Goal: Information Seeking & Learning: Learn about a topic

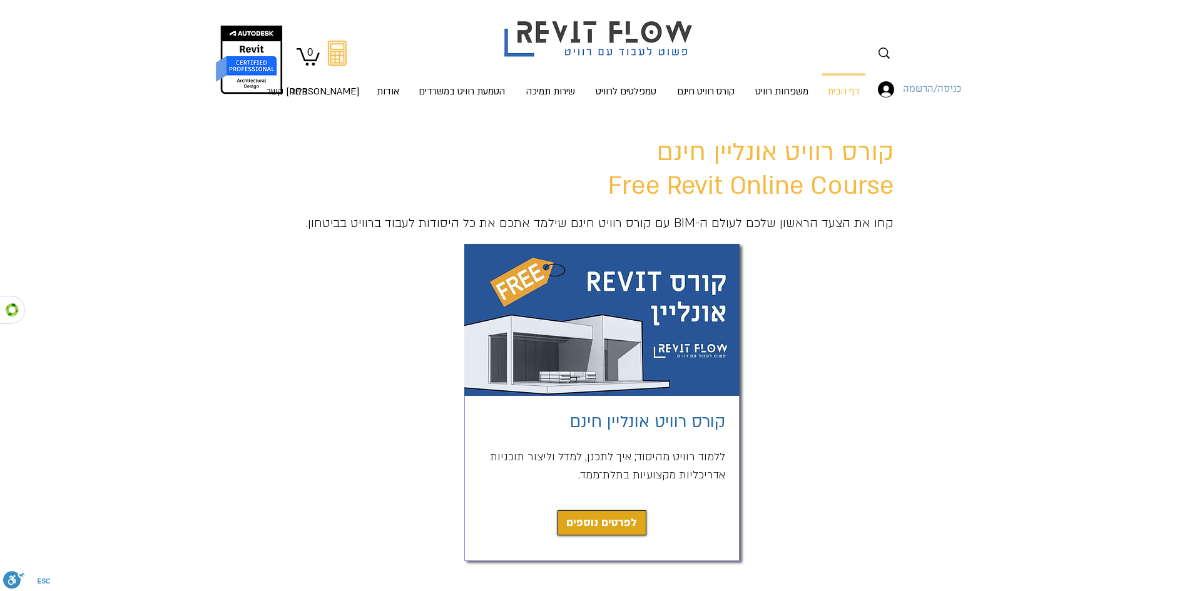
click at [933, 94] on span "כניסה/הרשמה" at bounding box center [932, 89] width 67 height 16
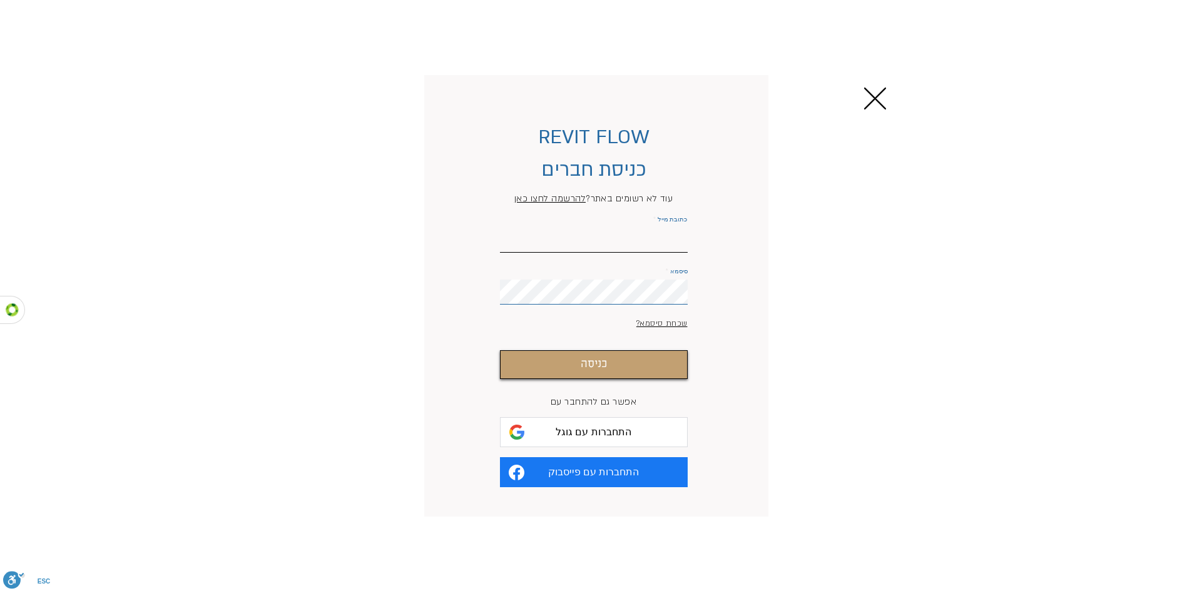
click at [657, 241] on input "כתובת מייל" at bounding box center [594, 240] width 188 height 25
click at [561, 242] on input "4121236@gmail.com" at bounding box center [594, 240] width 188 height 25
type input "4121236@gmail.com"
click at [657, 275] on label "סיסמא" at bounding box center [594, 271] width 188 height 6
click at [637, 324] on form "REVIT FLOW כניסת חברים עוד לא רשומים באתר? להרשמה לחצו כאן כתובת מייל 4121236@g…" at bounding box center [594, 306] width 292 height 436
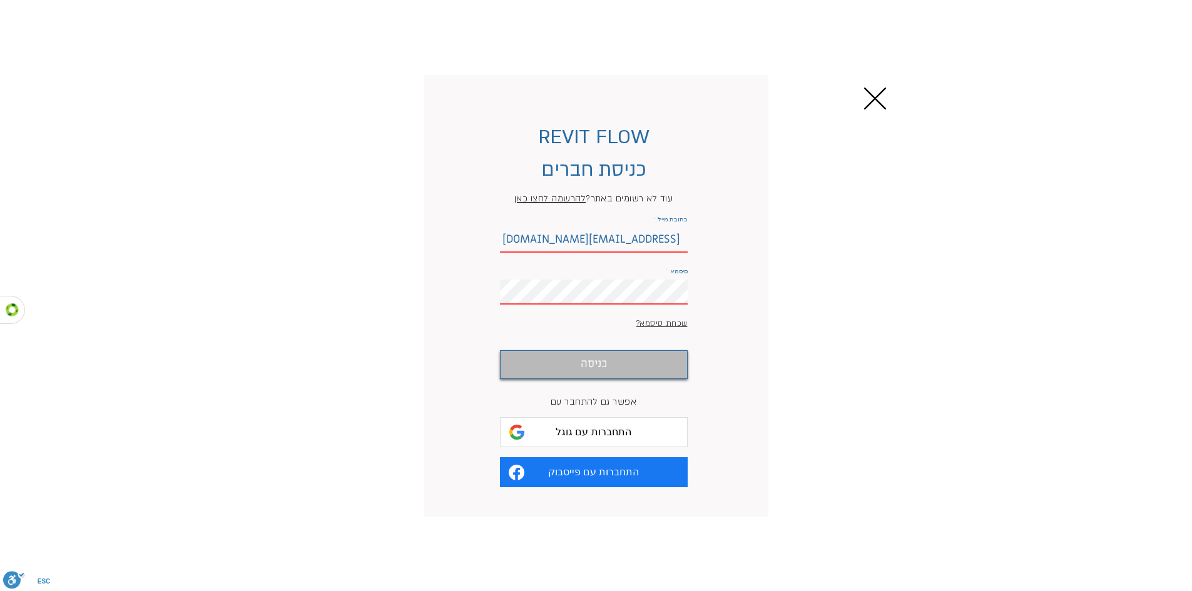
click at [621, 377] on button "כניסה" at bounding box center [594, 364] width 188 height 29
click at [605, 447] on button "התחברות עם גוגל" at bounding box center [594, 432] width 188 height 30
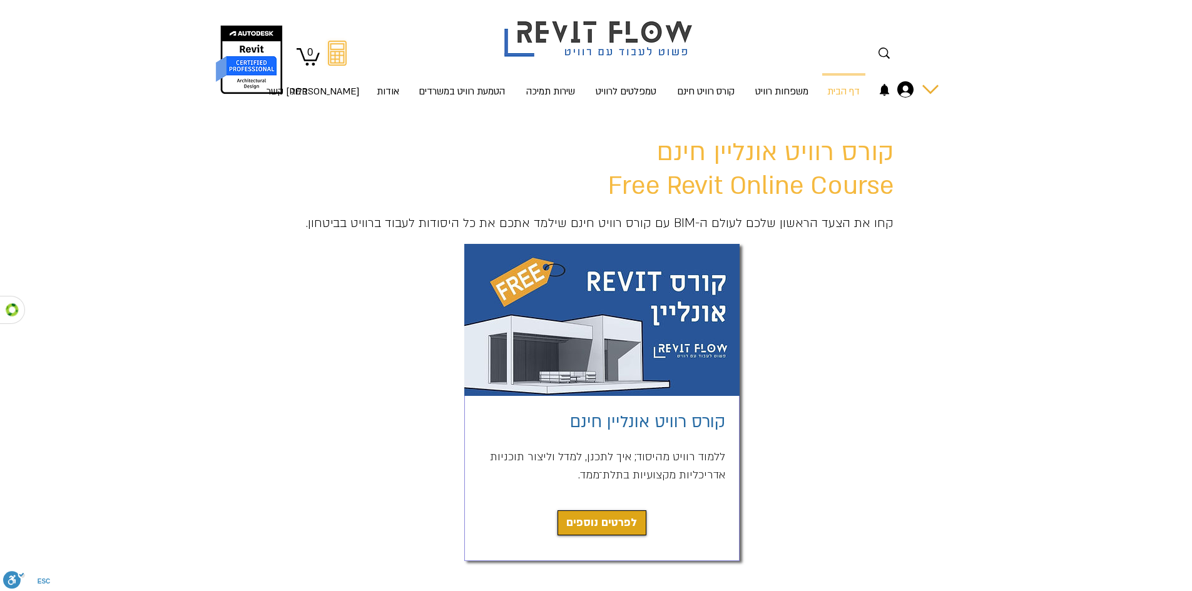
click at [931, 91] on div "החשבון של תמר גוטפריד" at bounding box center [930, 89] width 16 height 16
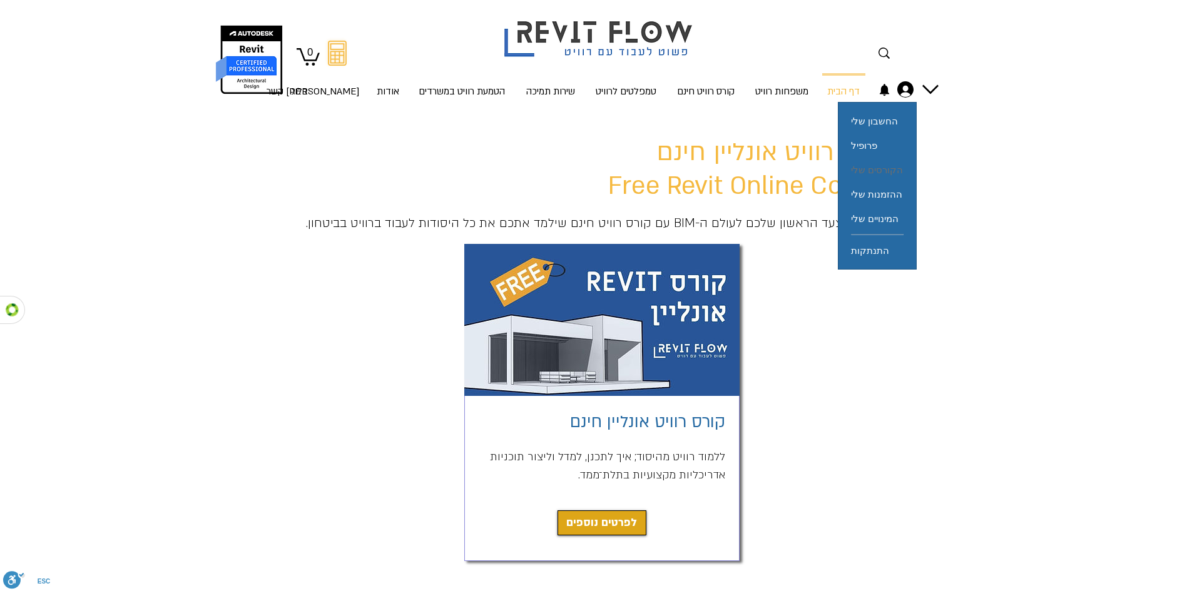
click at [892, 166] on span "הקורסים שלי" at bounding box center [877, 170] width 52 height 24
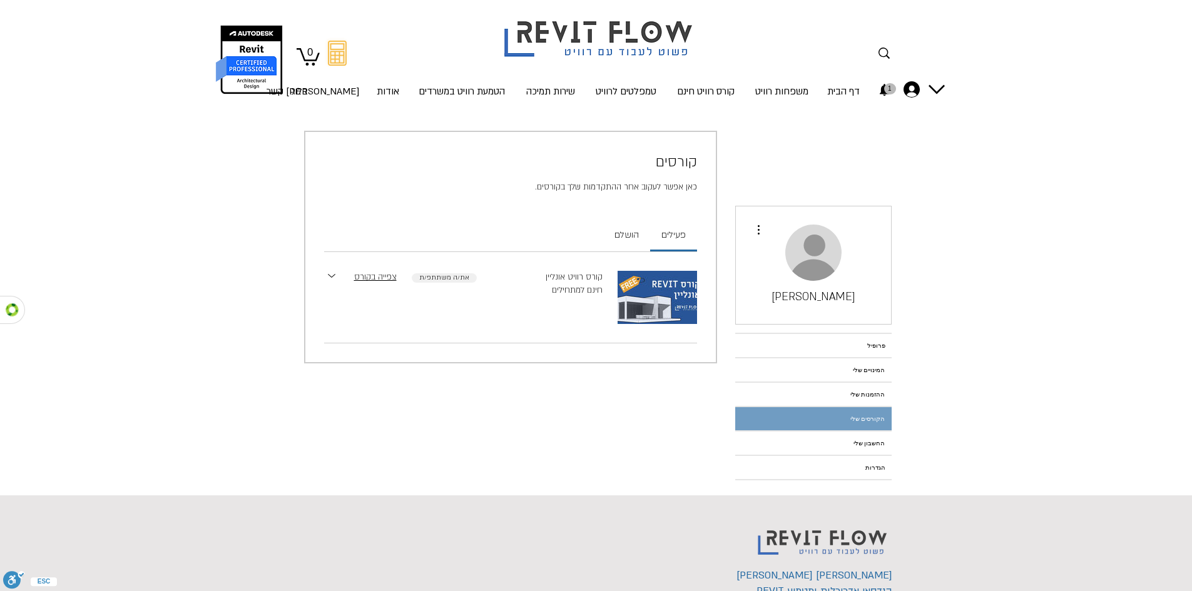
click at [643, 293] on img "main content" at bounding box center [657, 297] width 79 height 53
click at [357, 270] on section "קורס רוויט אונליין חינם למתחילים את/ה משתתפ/ת צפייה בקורס" at bounding box center [510, 297] width 373 height 91
click at [362, 275] on link "צפייה בקורס" at bounding box center [375, 277] width 43 height 13
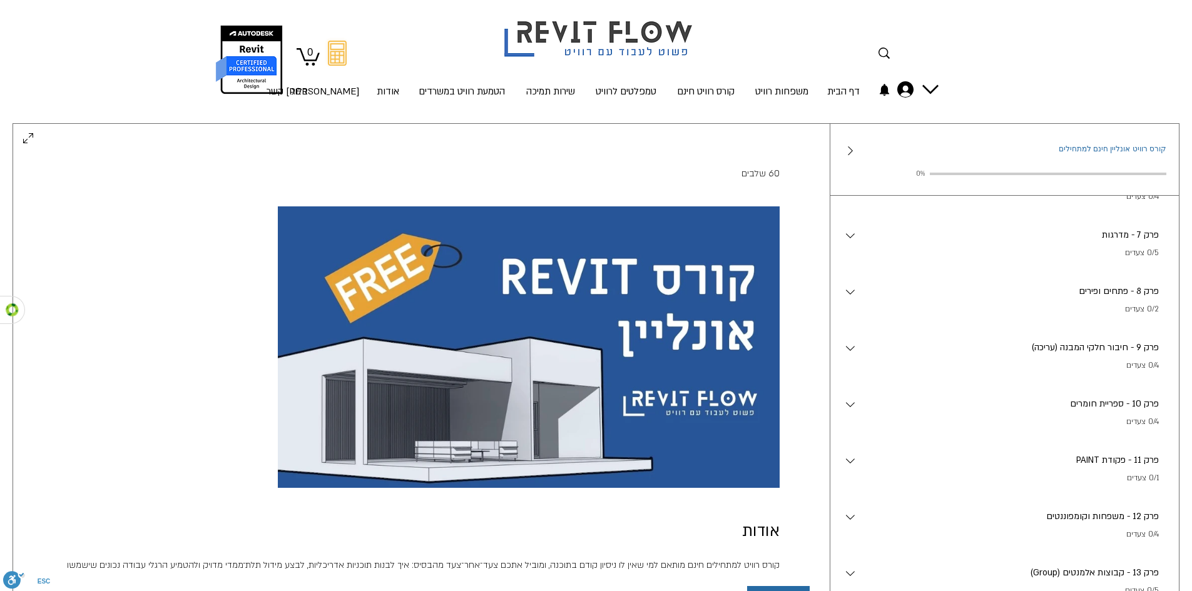
scroll to position [526, 0]
